Goal: Transaction & Acquisition: Purchase product/service

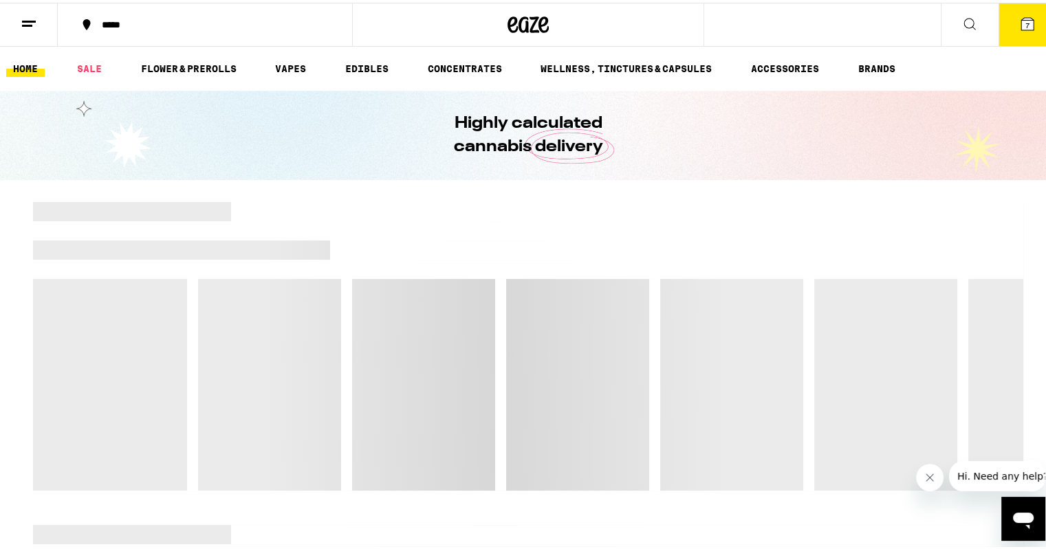
click at [1025, 24] on span "7" at bounding box center [1027, 23] width 4 height 8
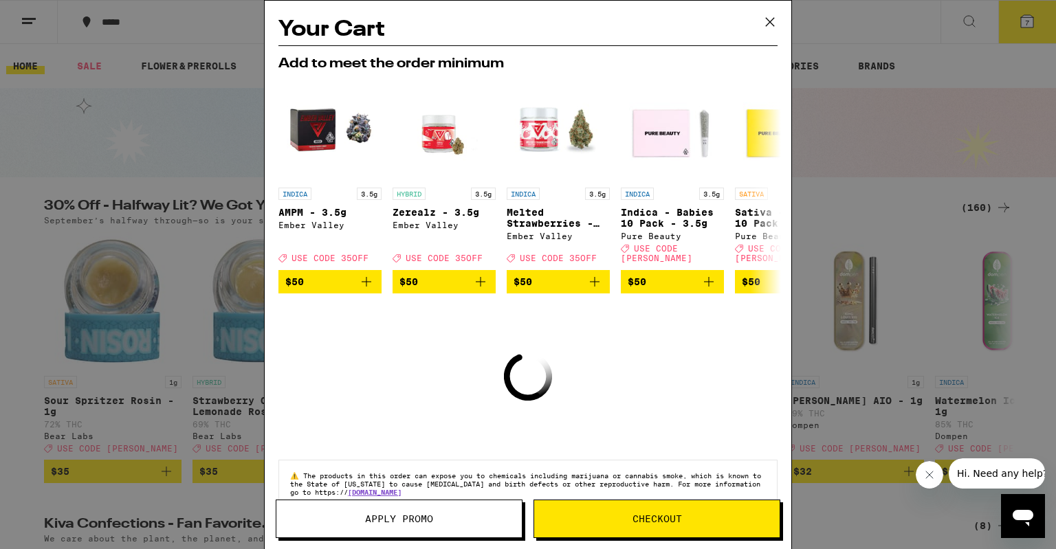
click at [767, 21] on icon at bounding box center [770, 22] width 21 height 21
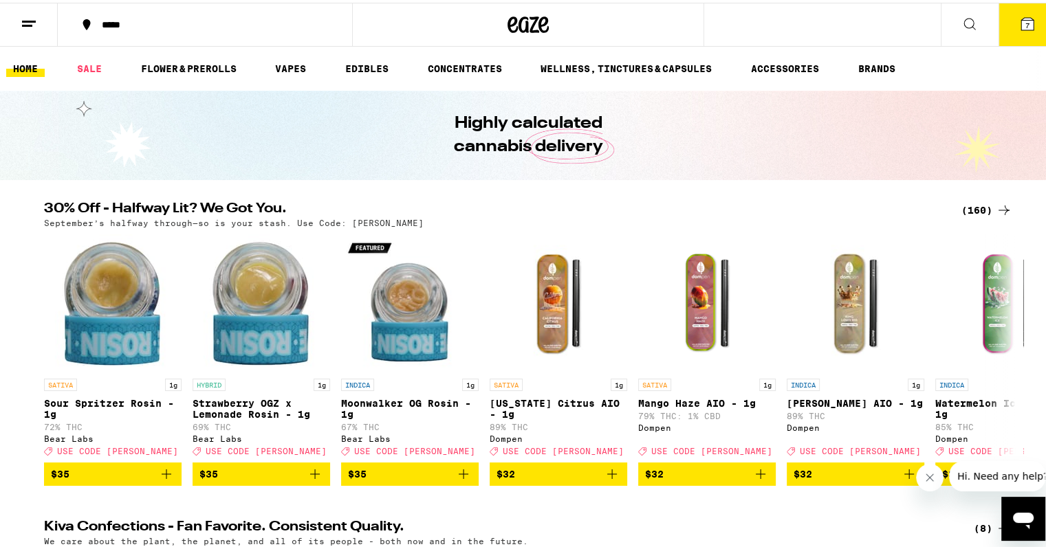
click at [1021, 20] on icon at bounding box center [1027, 21] width 12 height 12
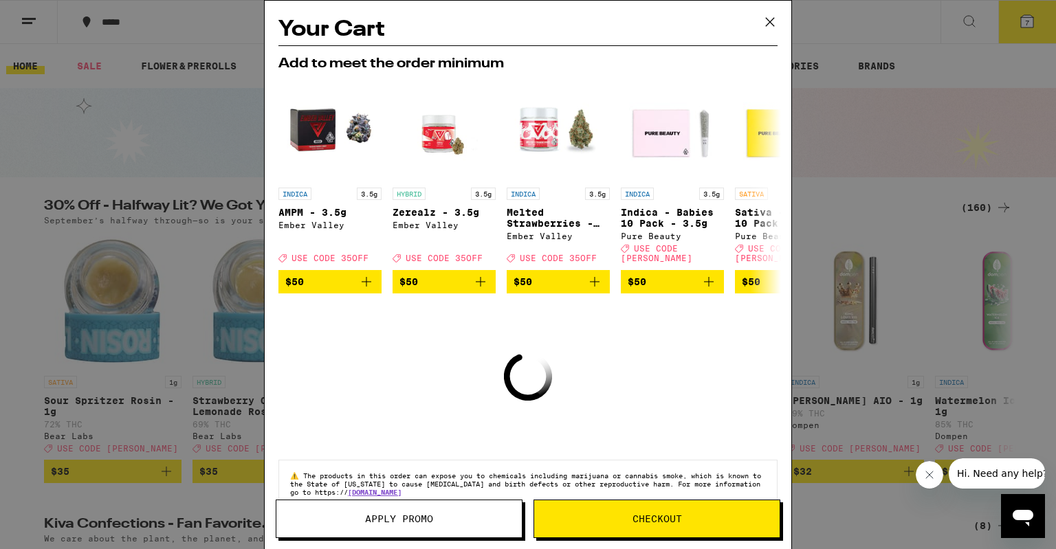
click at [895, 60] on div "Your Cart Add to meet the order minimum INDICA 3.5g AMPM - 3.5g Ember Valley De…" at bounding box center [528, 274] width 1056 height 549
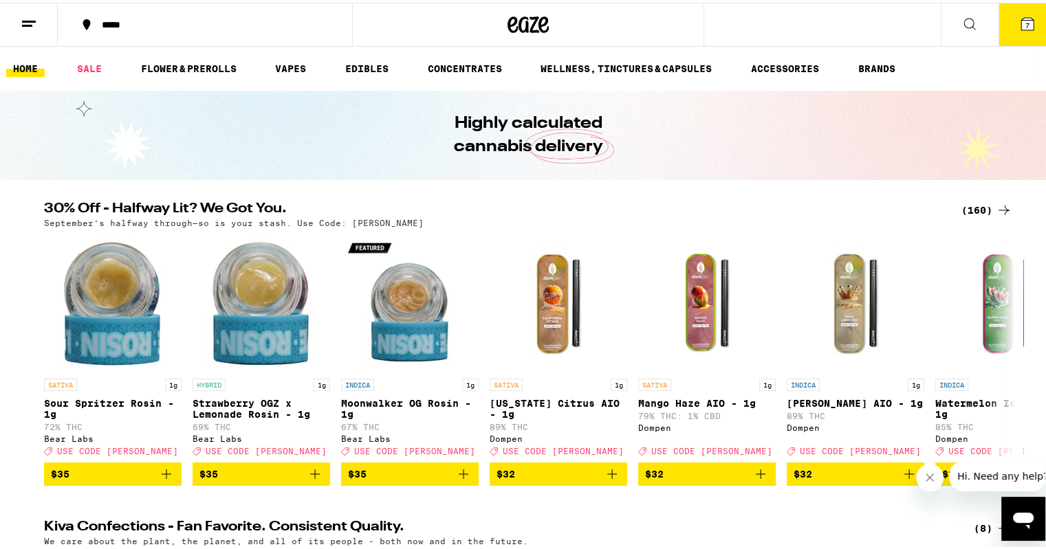
click at [967, 206] on div "(160)" at bounding box center [986, 207] width 51 height 17
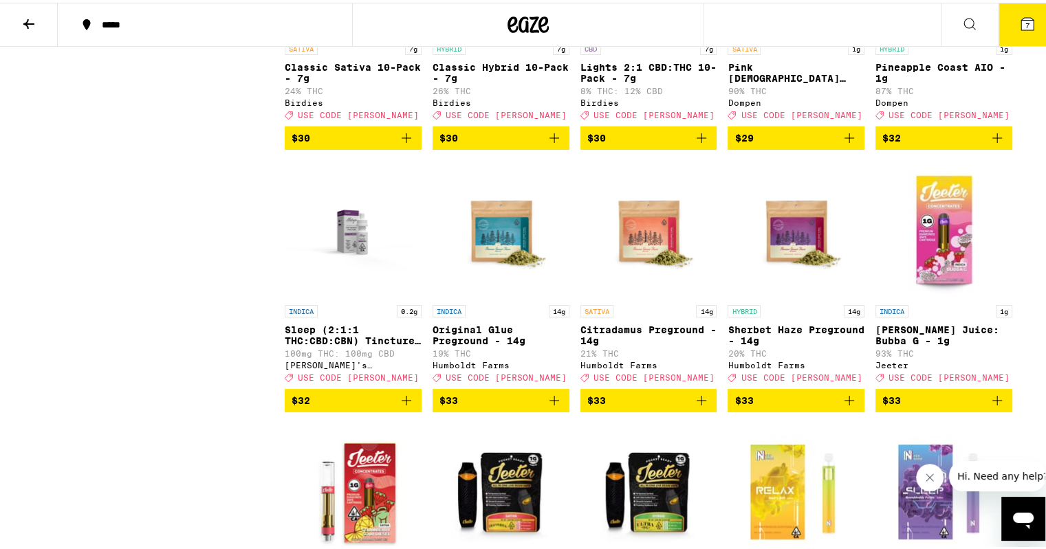
scroll to position [5089, 0]
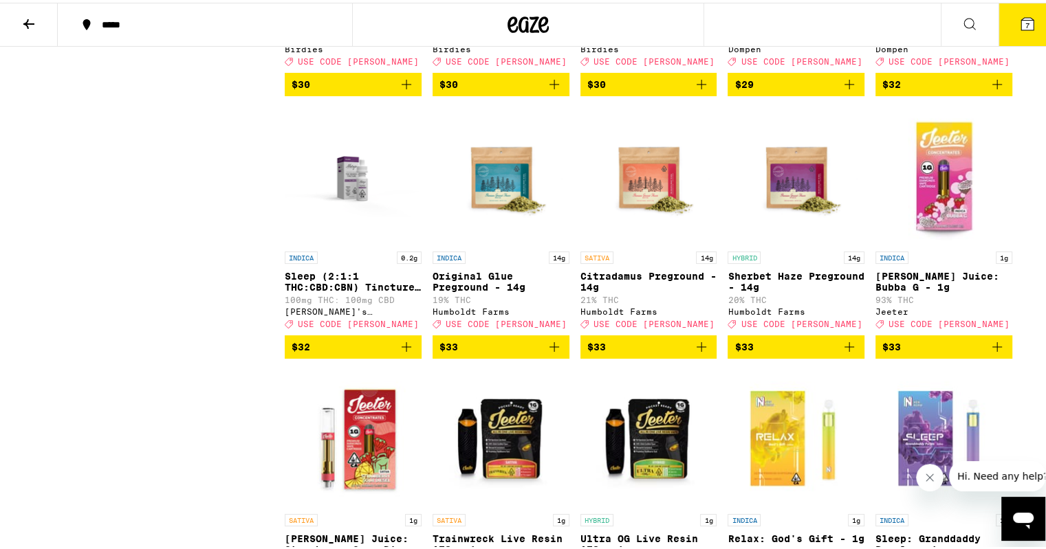
click at [471, 90] on span "$30" at bounding box center [500, 82] width 123 height 17
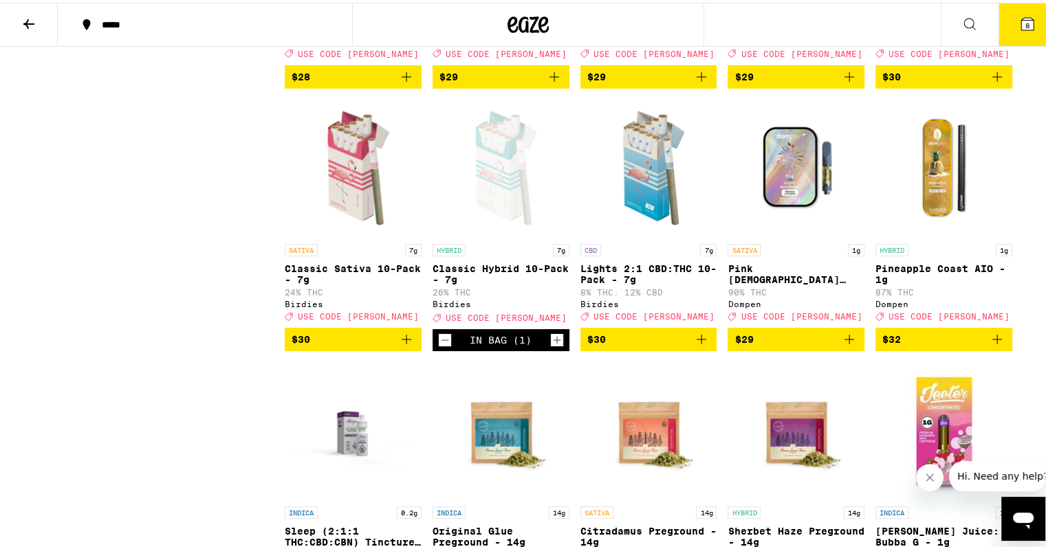
scroll to position [4814, 0]
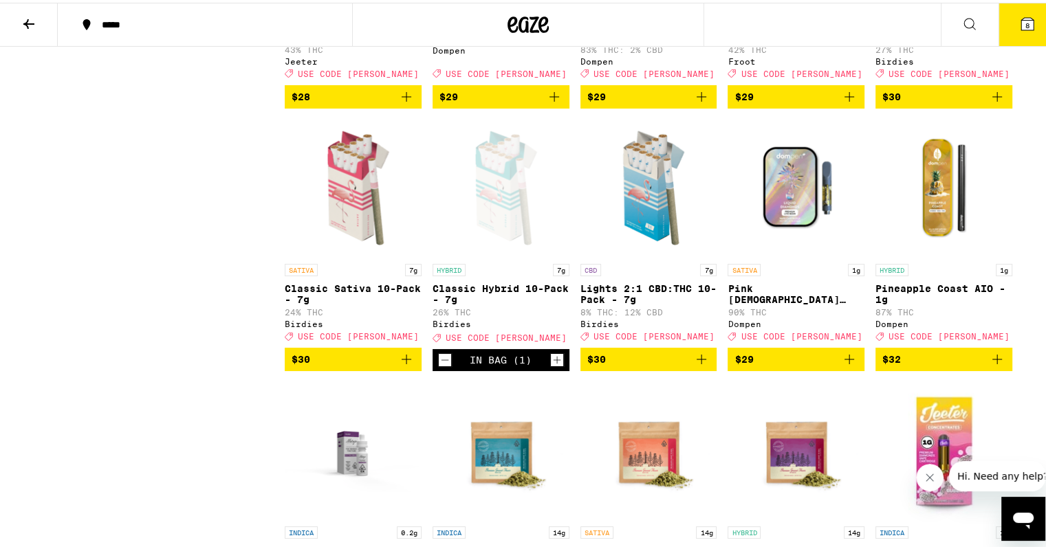
click at [953, 102] on span "$30" at bounding box center [943, 94] width 123 height 17
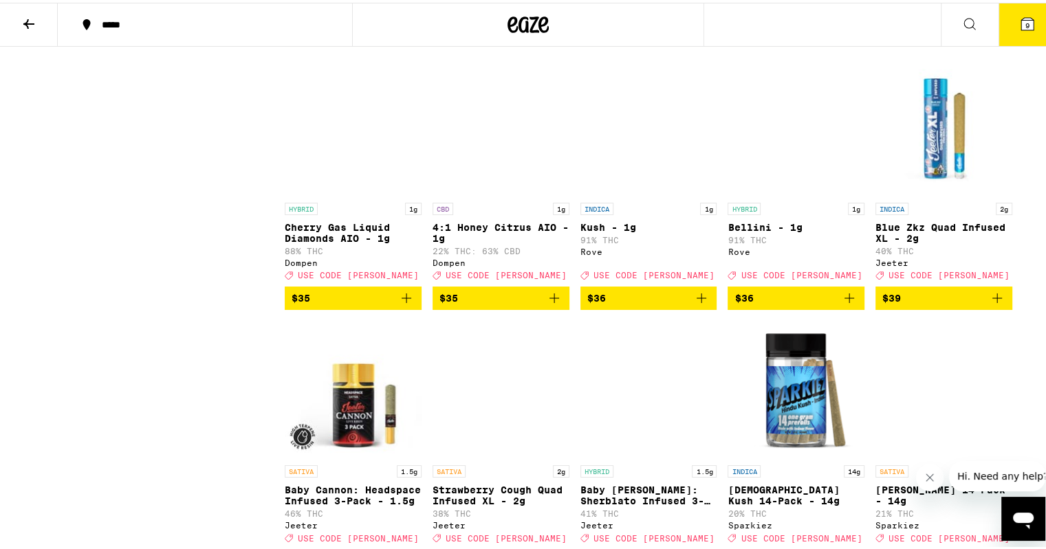
scroll to position [5888, 0]
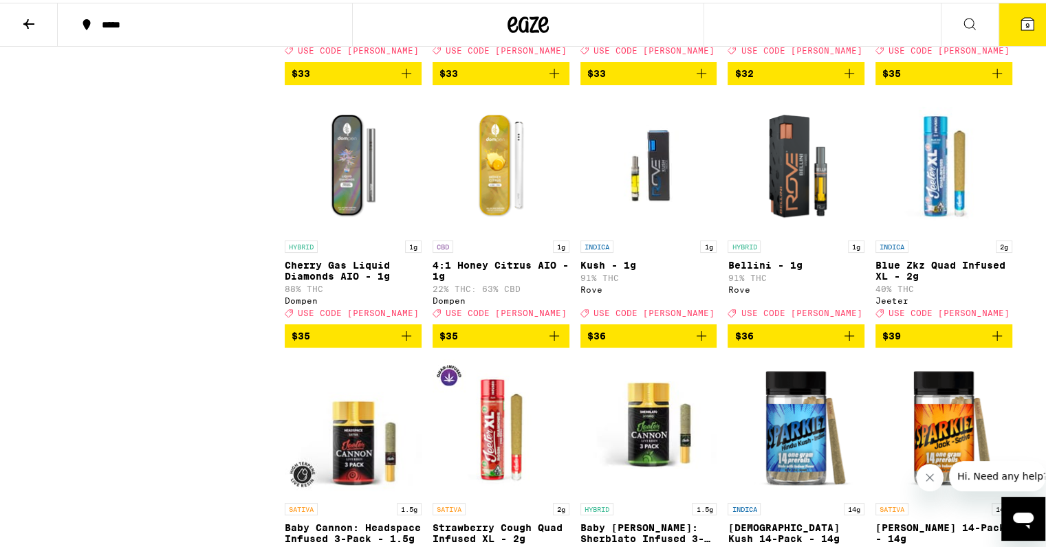
click at [483, 231] on img "Open page for 4:1 Honey Citrus AIO - 1g from Dompen" at bounding box center [501, 163] width 137 height 138
click at [327, 279] on p "Cherry Gas Liquid Diamonds AIO - 1g" at bounding box center [353, 268] width 137 height 22
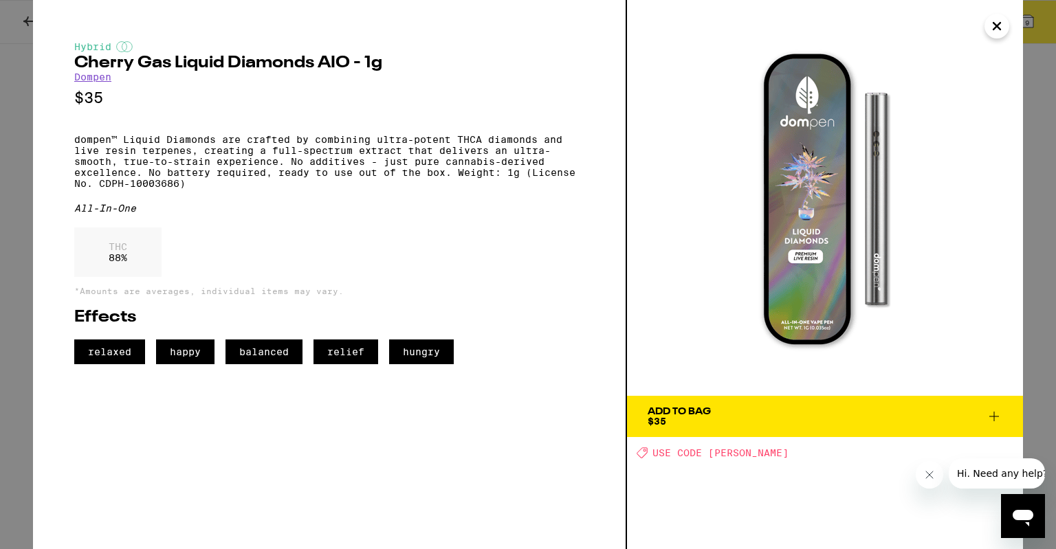
click at [811, 423] on span "Add To Bag $35" at bounding box center [825, 416] width 355 height 19
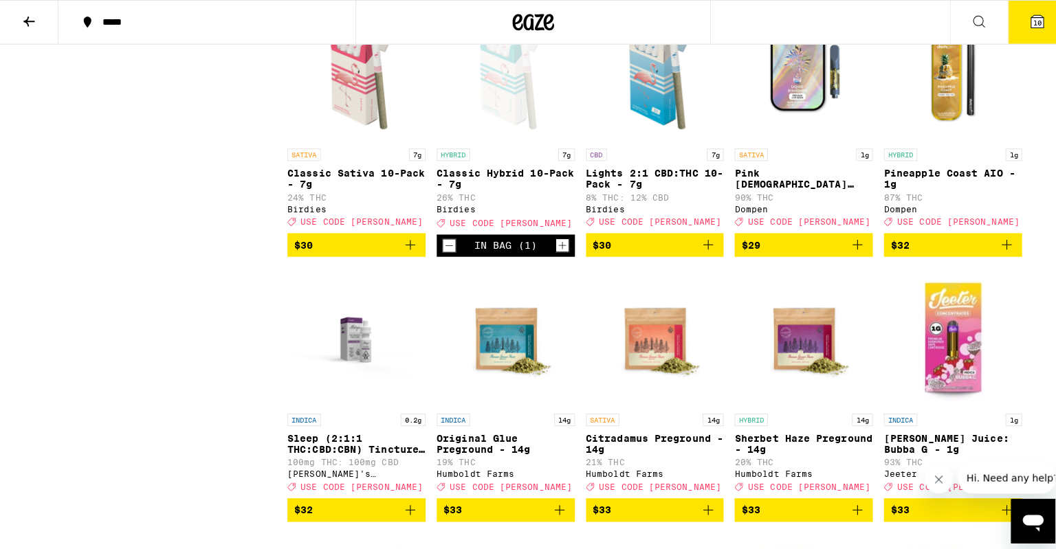
scroll to position [4926, 0]
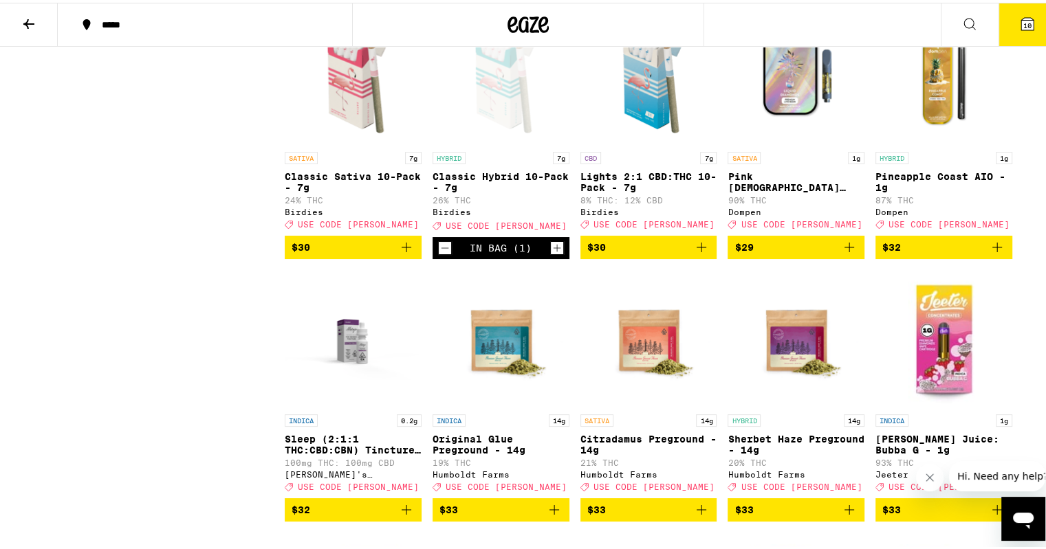
click at [1012, 30] on button "10" at bounding box center [1027, 22] width 58 height 43
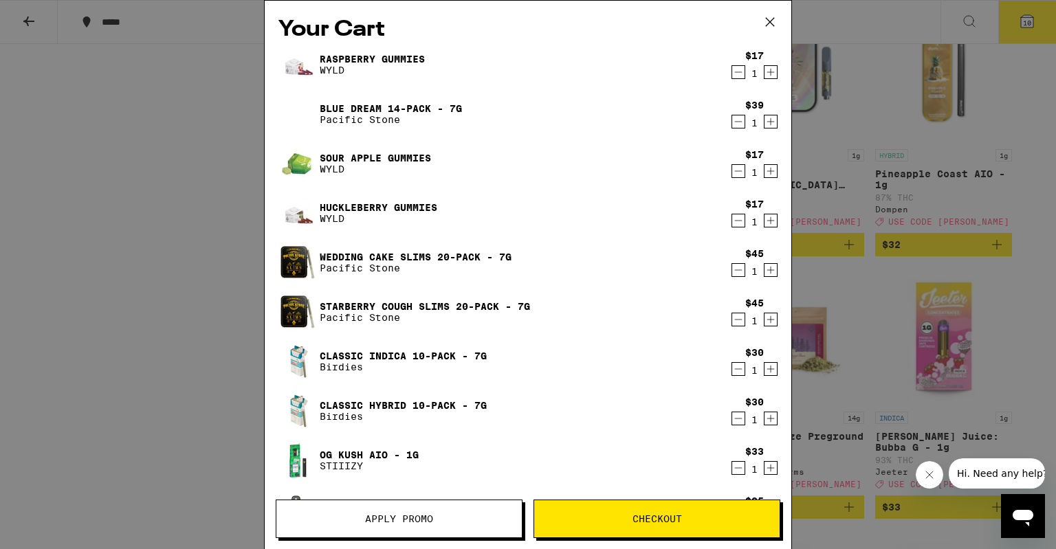
click at [732, 272] on icon "Decrement" at bounding box center [738, 270] width 12 height 17
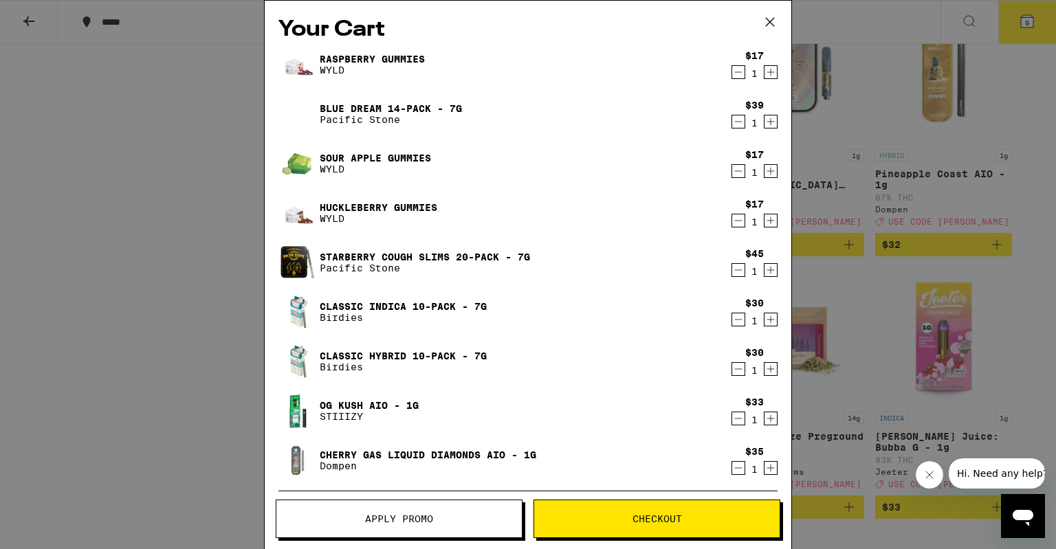
click at [735, 270] on icon "Decrement" at bounding box center [739, 270] width 8 height 0
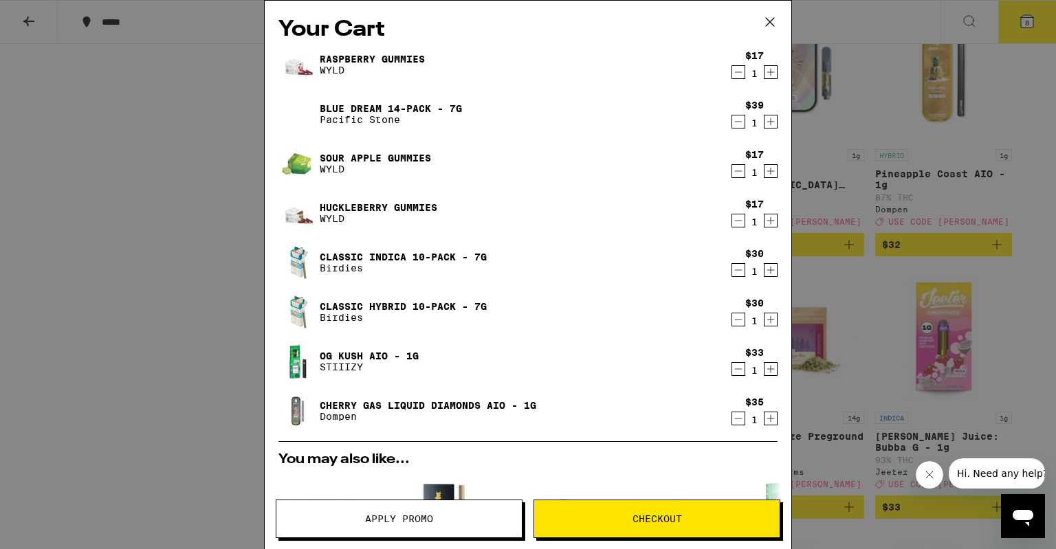
click at [732, 367] on icon "Decrement" at bounding box center [738, 369] width 12 height 17
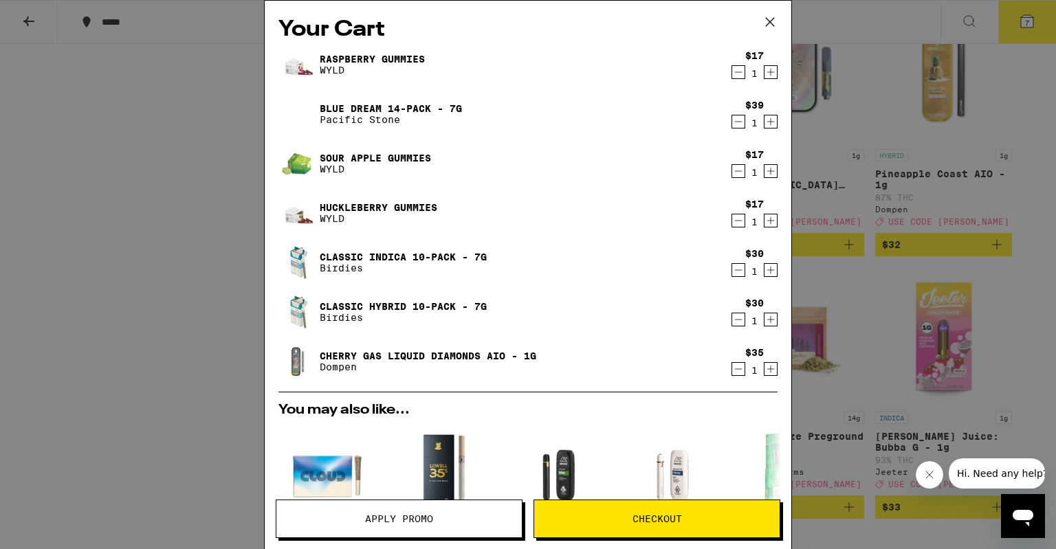
click at [732, 125] on icon "Decrement" at bounding box center [738, 121] width 12 height 17
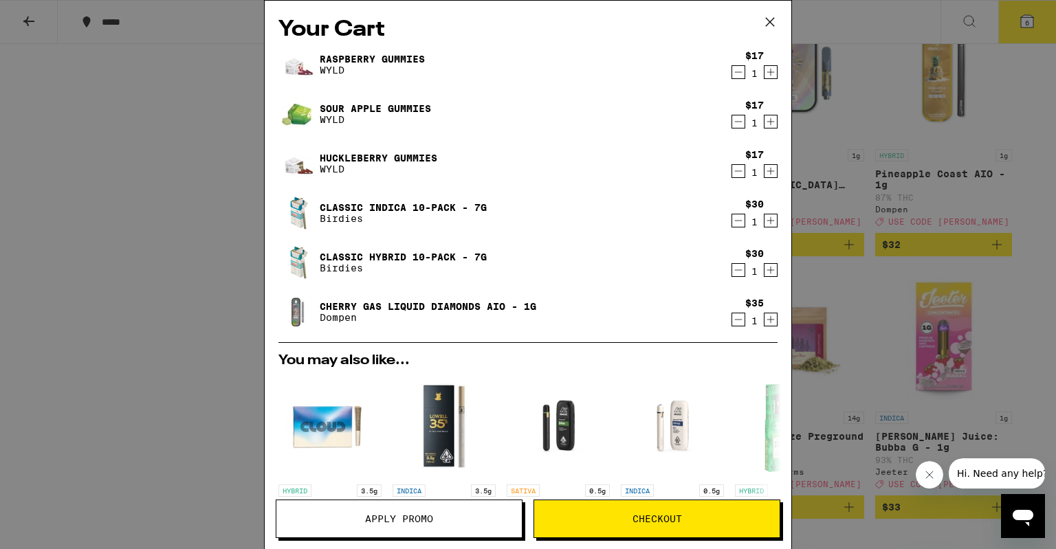
click at [732, 72] on icon "Decrement" at bounding box center [738, 72] width 12 height 17
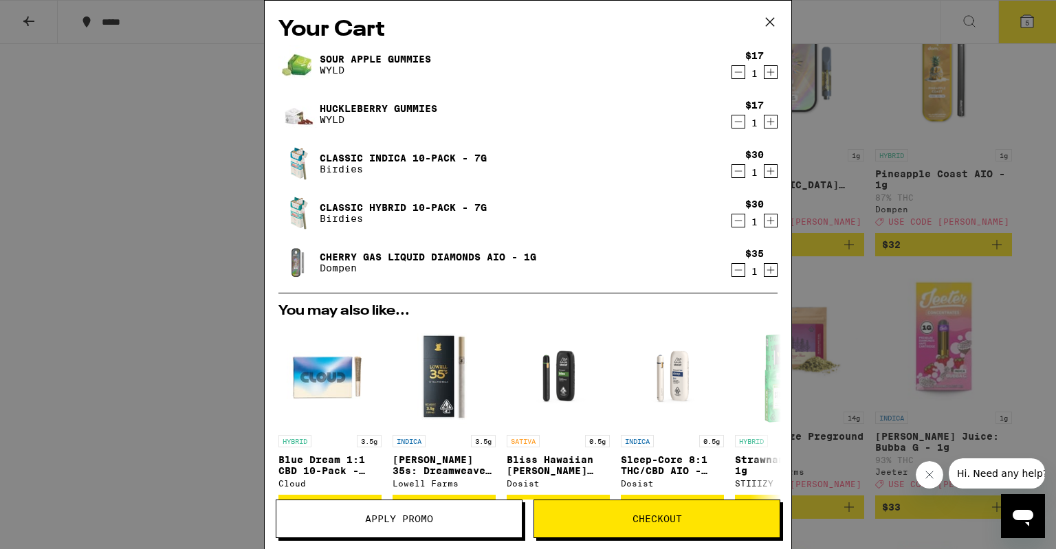
click at [732, 117] on icon "Decrement" at bounding box center [738, 121] width 12 height 17
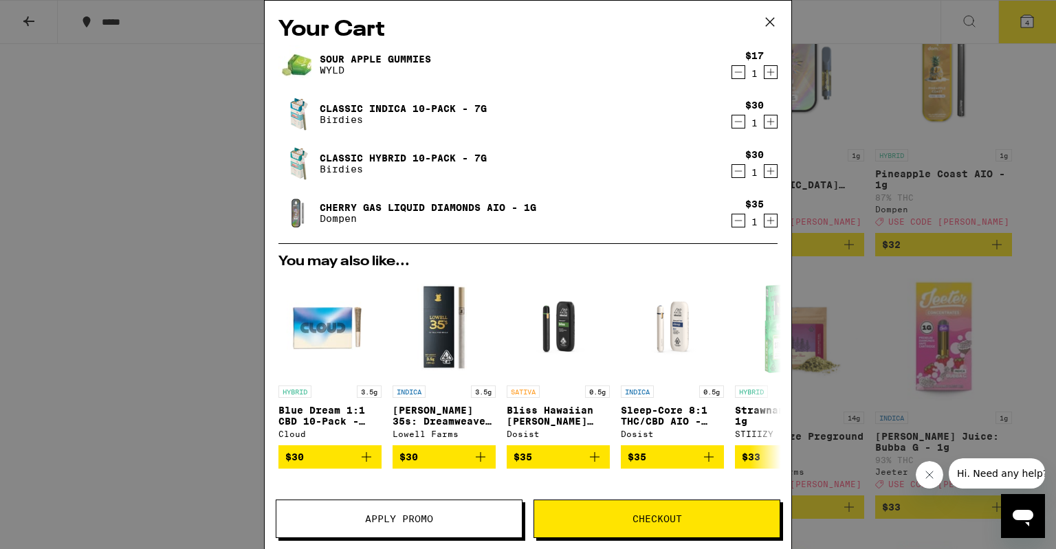
click at [732, 67] on icon "Decrement" at bounding box center [738, 72] width 12 height 17
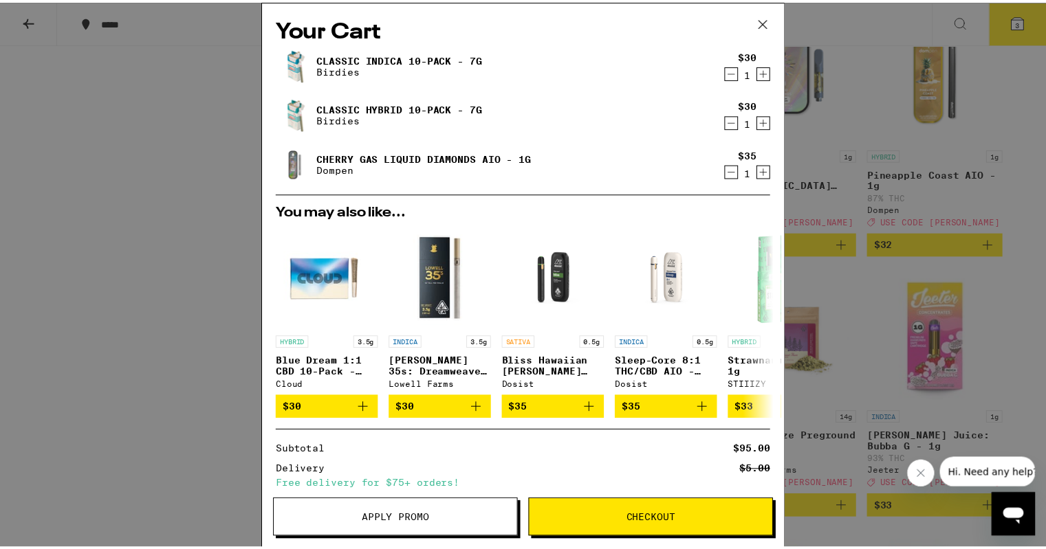
scroll to position [118, 0]
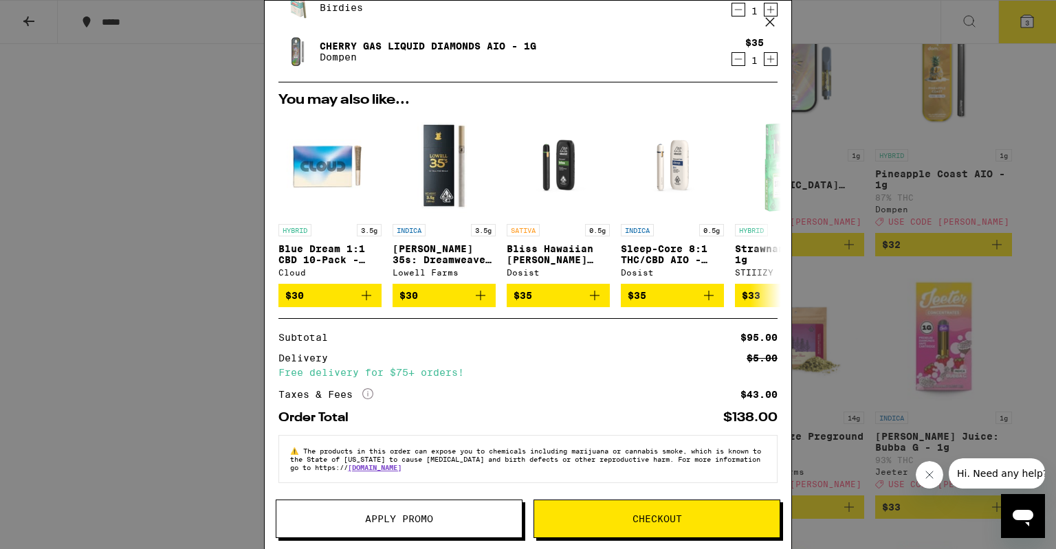
drag, startPoint x: 3, startPoint y: 200, endPoint x: 57, endPoint y: 189, distance: 55.4
click at [7, 199] on div "Your Cart Classic Indica 10-Pack - 7g Birdies $30 1 Classic Hybrid 10-Pack - 7g…" at bounding box center [528, 274] width 1056 height 549
